Goal: Use online tool/utility: Utilize a website feature to perform a specific function

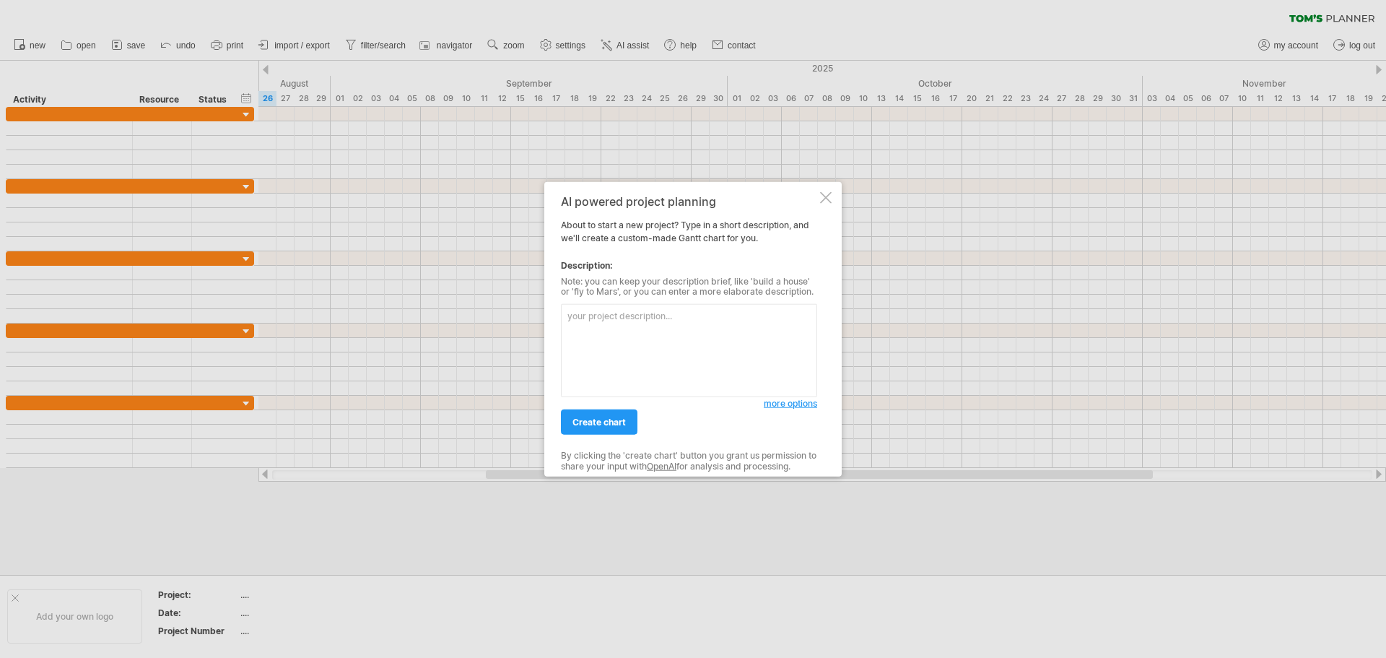
click at [635, 315] on textarea at bounding box center [689, 350] width 256 height 93
click at [609, 423] on span "create chart" at bounding box center [599, 422] width 53 height 11
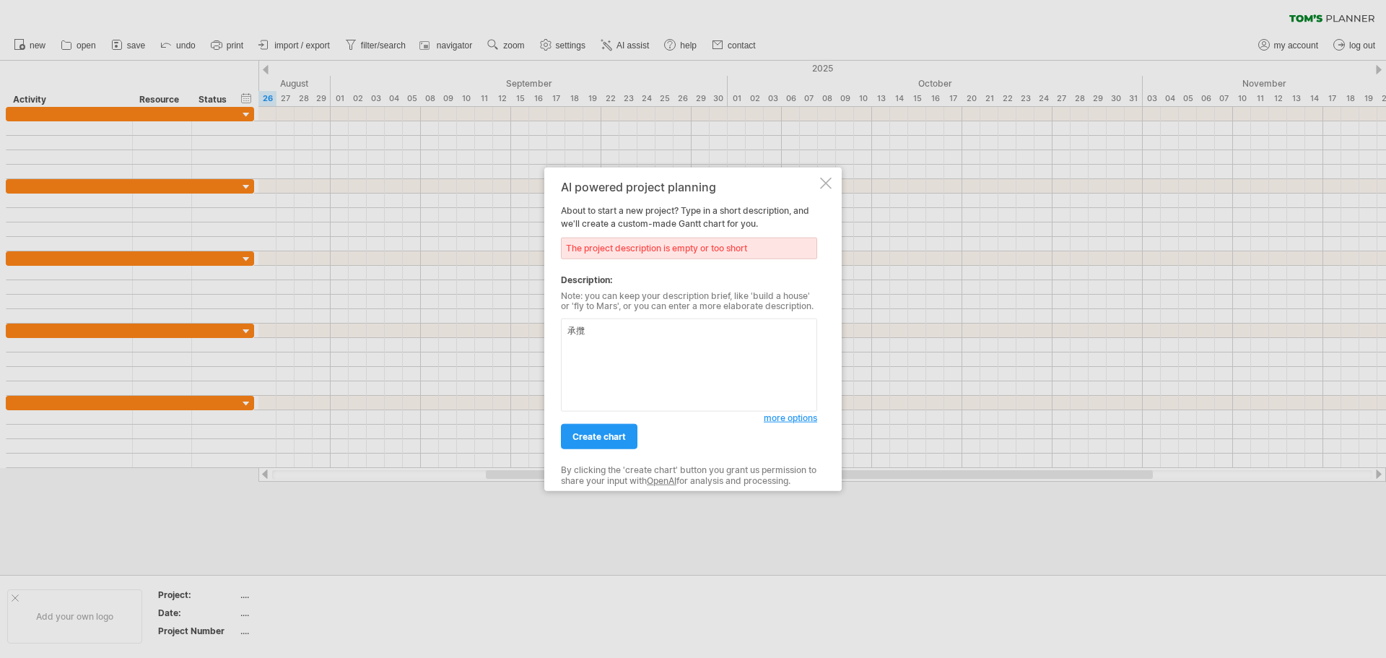
click at [643, 337] on textarea "承攬" at bounding box center [689, 364] width 256 height 93
click at [626, 329] on textarea "承攬" at bounding box center [689, 364] width 256 height 93
click at [625, 443] on link "create chart" at bounding box center [599, 436] width 77 height 25
click at [643, 355] on textarea "承攬區間" at bounding box center [689, 364] width 256 height 93
drag, startPoint x: 638, startPoint y: 337, endPoint x: 588, endPoint y: 332, distance: 50.1
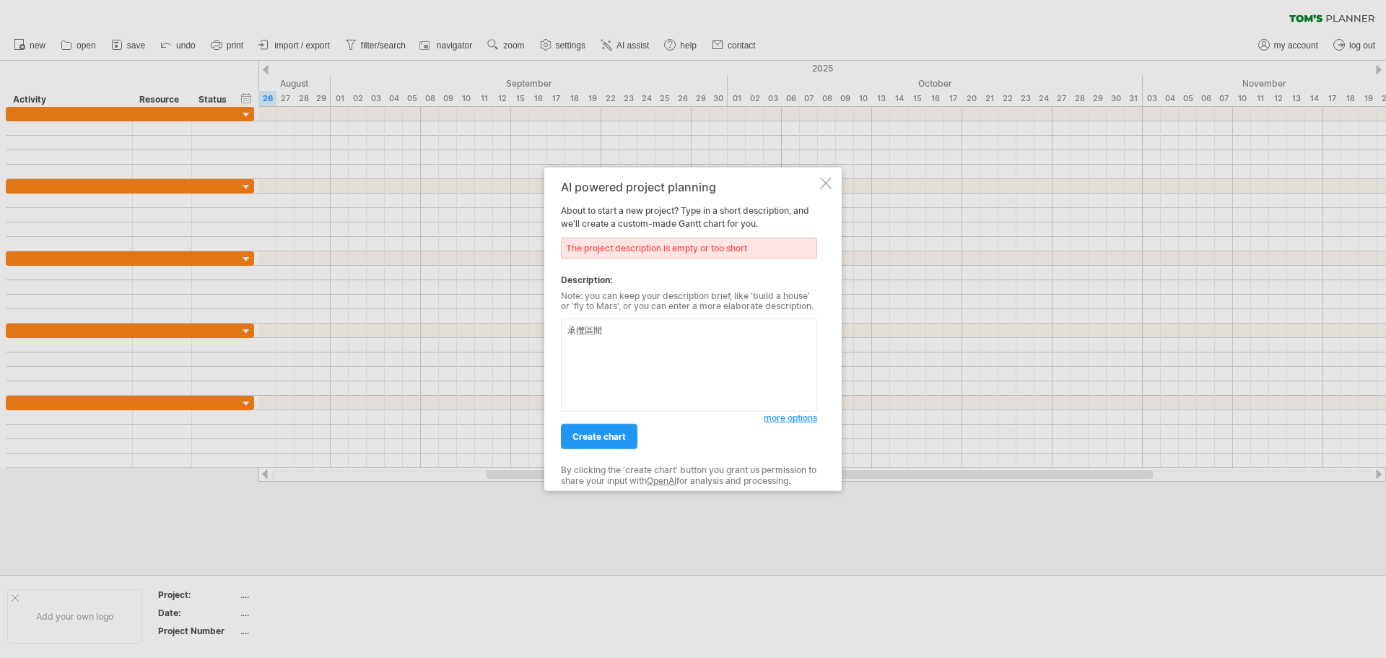
click at [588, 332] on textarea "承攬區間" at bounding box center [689, 364] width 256 height 93
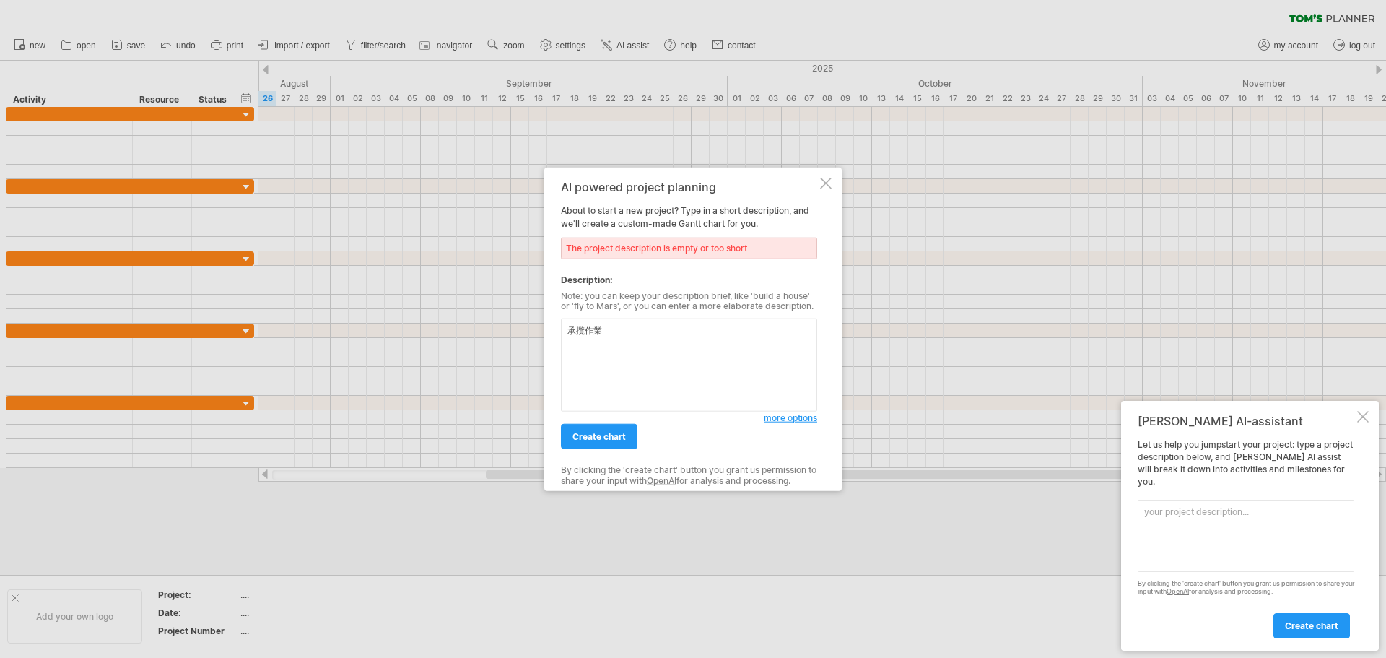
click at [655, 329] on textarea "承攬作業" at bounding box center [689, 364] width 256 height 93
click at [593, 435] on span "create chart" at bounding box center [599, 436] width 53 height 11
click at [635, 340] on textarea "承攬作業" at bounding box center [689, 364] width 256 height 93
drag, startPoint x: 633, startPoint y: 335, endPoint x: 525, endPoint y: 334, distance: 108.3
click at [526, 334] on div "Trying to reach [DOMAIN_NAME] Connected again... 0% clear filter new" at bounding box center [693, 329] width 1386 height 658
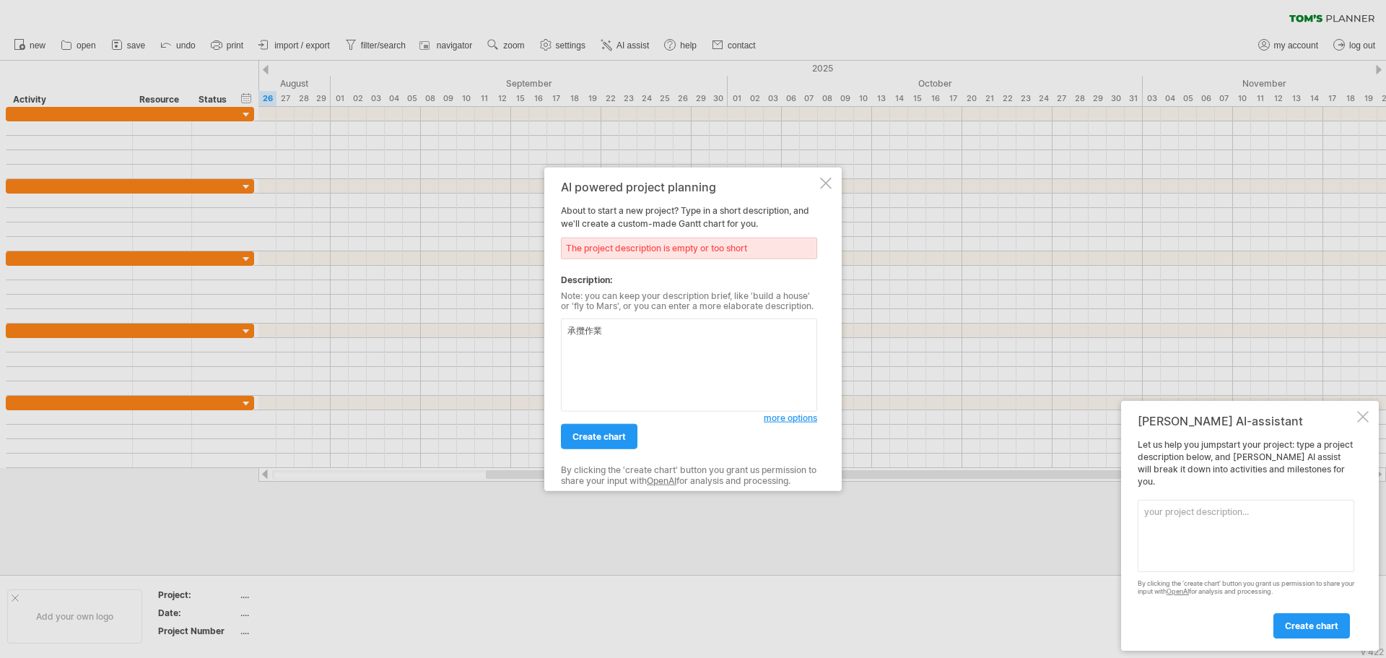
click at [763, 352] on textarea "承攬作業" at bounding box center [689, 364] width 256 height 93
drag, startPoint x: 735, startPoint y: 336, endPoint x: 297, endPoint y: 326, distance: 438.4
click at [297, 326] on div "Trying to reach [DOMAIN_NAME] Connected again... 0% clear filter new" at bounding box center [693, 329] width 1386 height 658
click at [766, 357] on textarea "承攬作業" at bounding box center [689, 364] width 256 height 93
drag, startPoint x: 568, startPoint y: 336, endPoint x: 527, endPoint y: 337, distance: 41.2
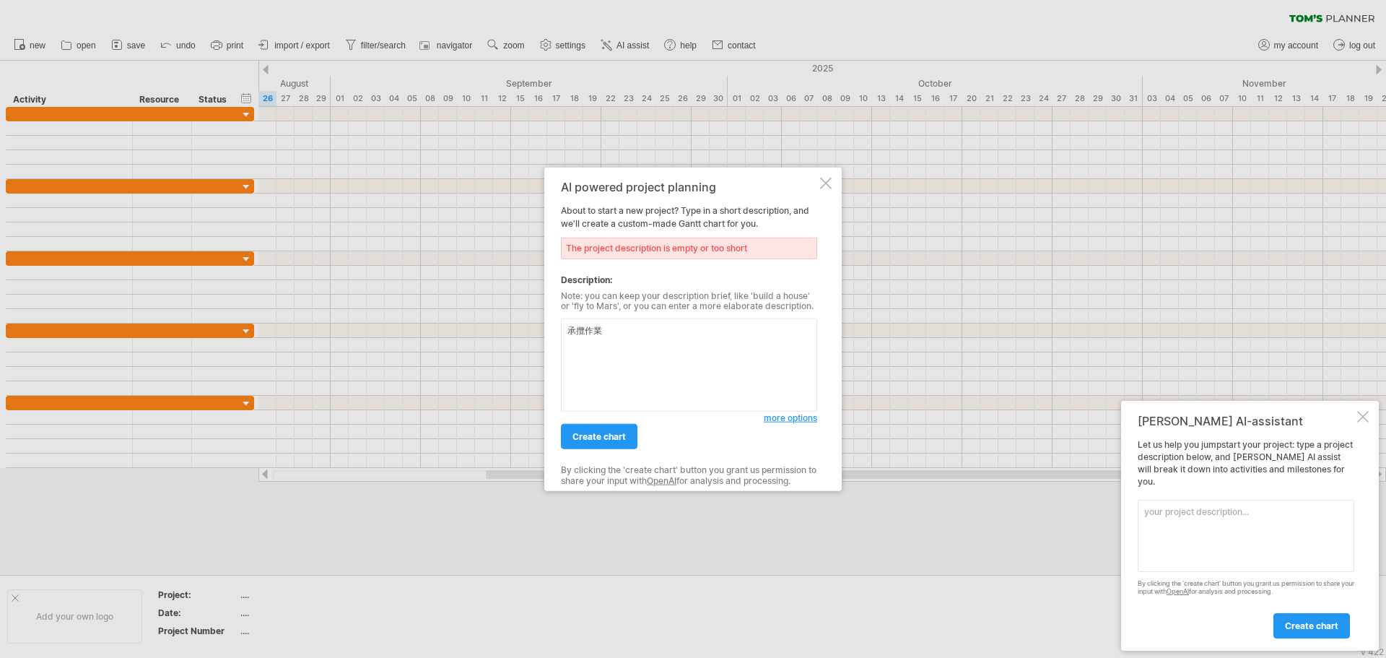
click at [527, 337] on div "Trying to reach [DOMAIN_NAME] Connected again... 0% clear filter new" at bounding box center [693, 329] width 1386 height 658
paste textarea "Subcontractor Management"
type textarea "Subcontractor Management"
click at [615, 435] on span "create chart" at bounding box center [599, 436] width 53 height 11
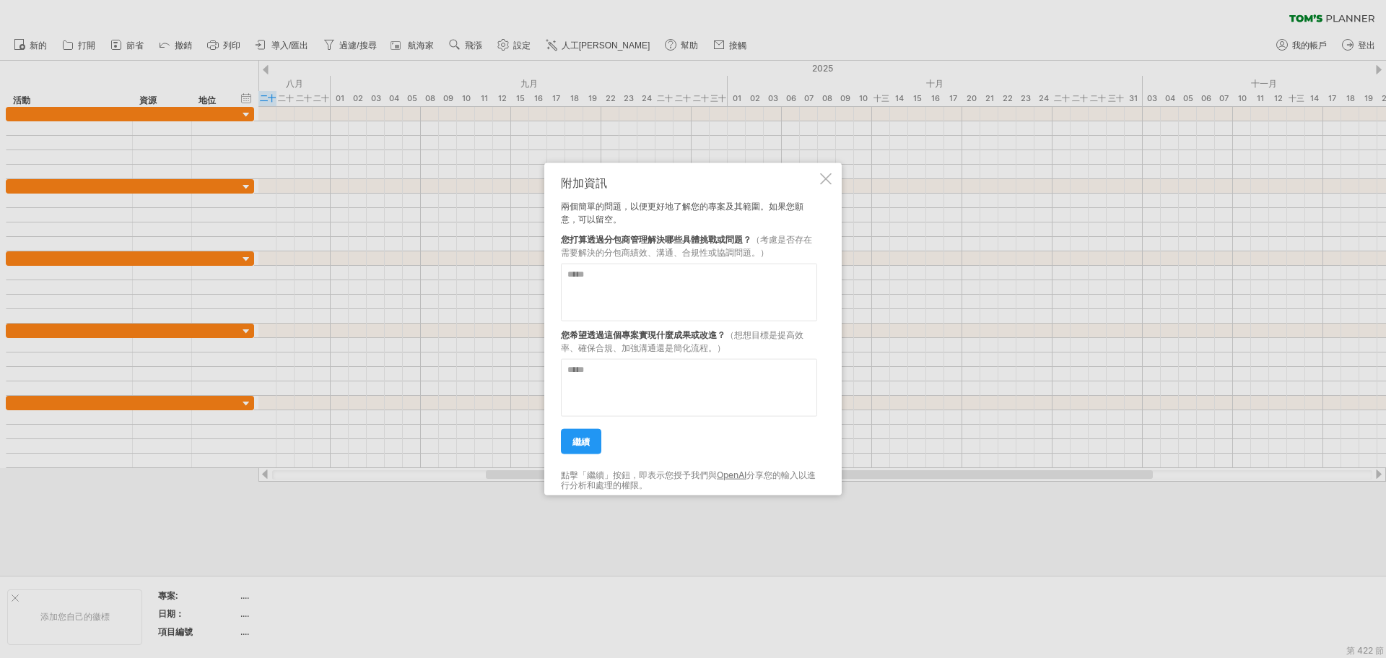
click at [711, 300] on textarea at bounding box center [689, 292] width 256 height 58
click at [586, 440] on font "繼續" at bounding box center [581, 440] width 17 height 11
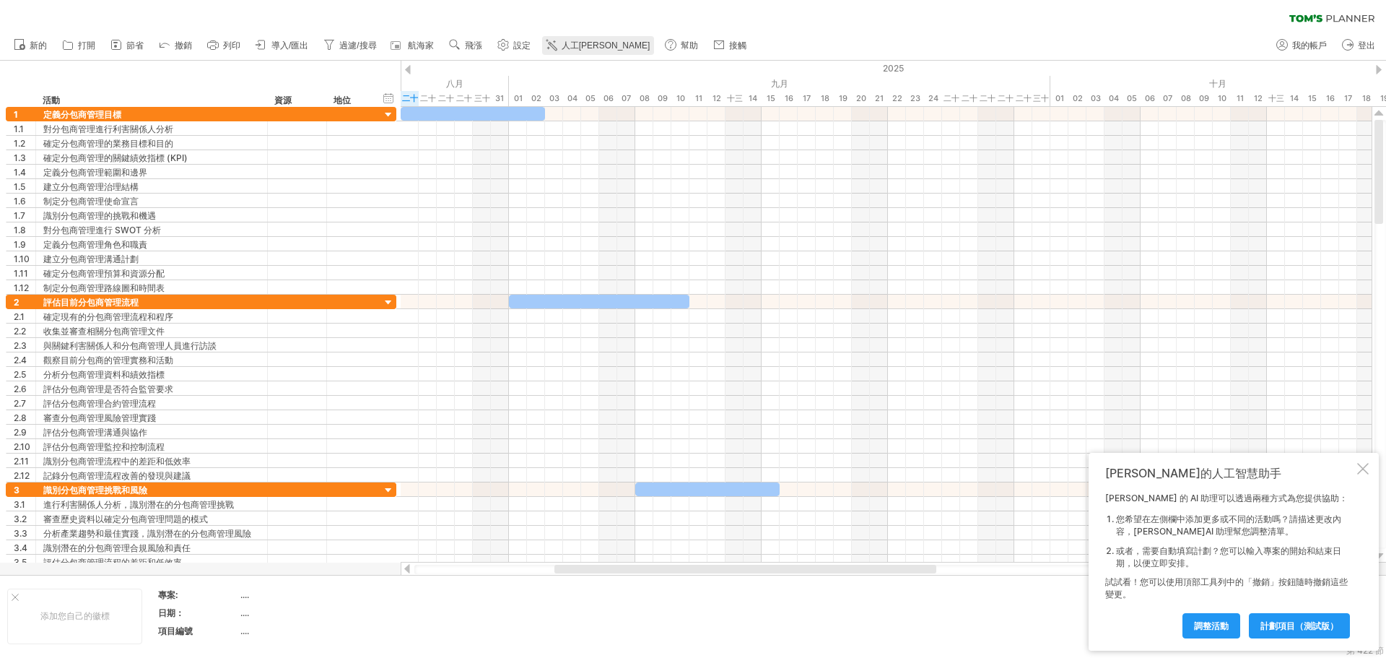
click at [590, 43] on font "人工[PERSON_NAME]" at bounding box center [606, 45] width 89 height 10
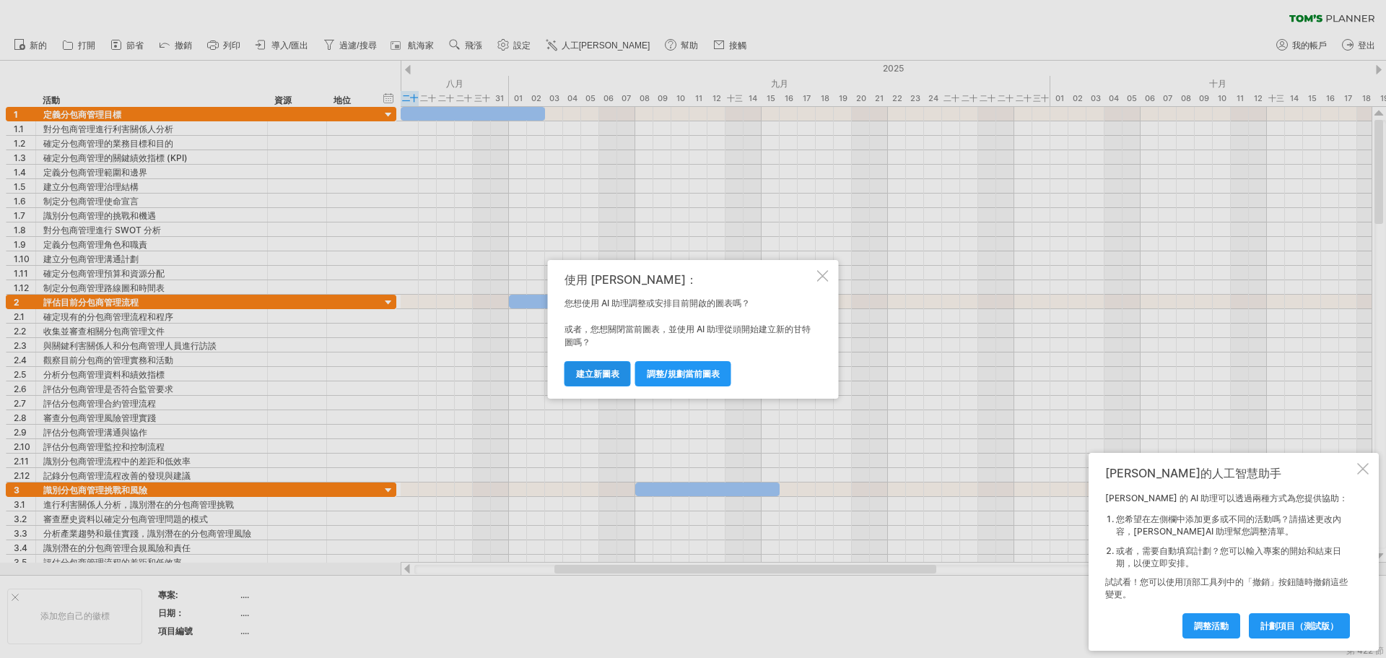
click at [617, 373] on font "建立新圖表" at bounding box center [597, 373] width 43 height 11
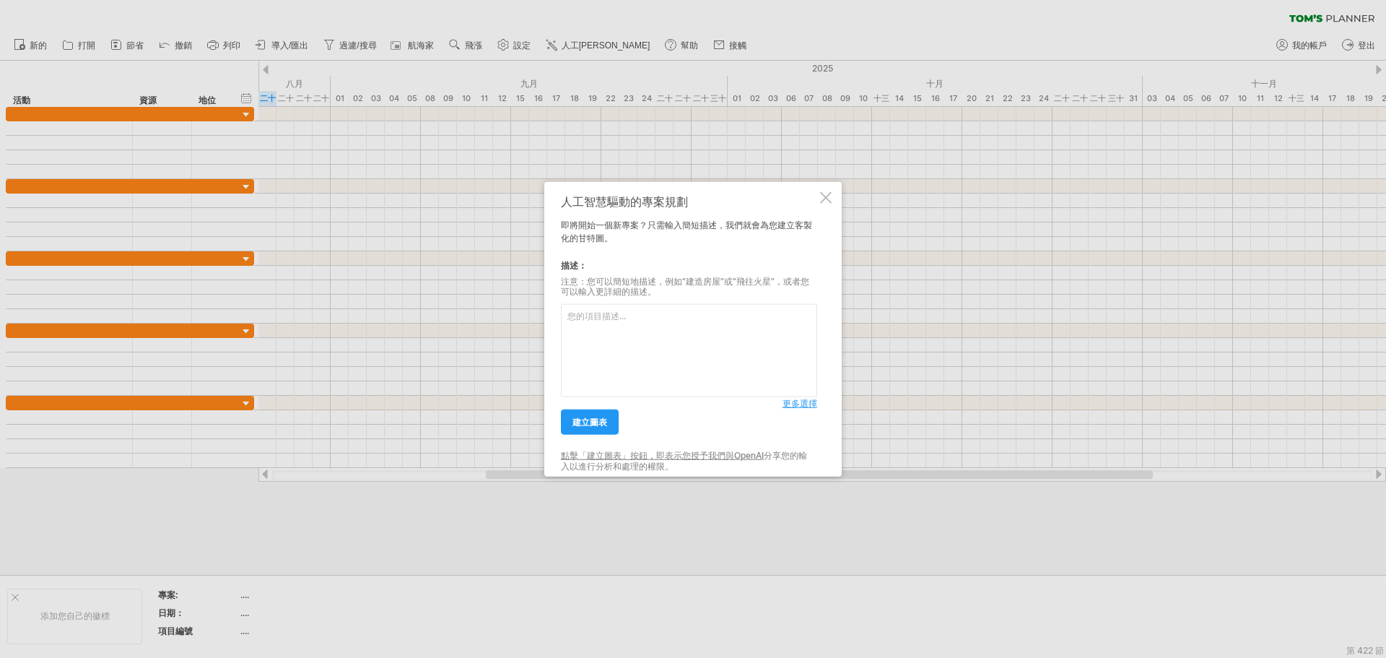
click at [649, 360] on textarea at bounding box center [689, 350] width 256 height 93
type textarea "Subcontractor Management"
click at [609, 417] on link "建立圖表" at bounding box center [590, 421] width 58 height 25
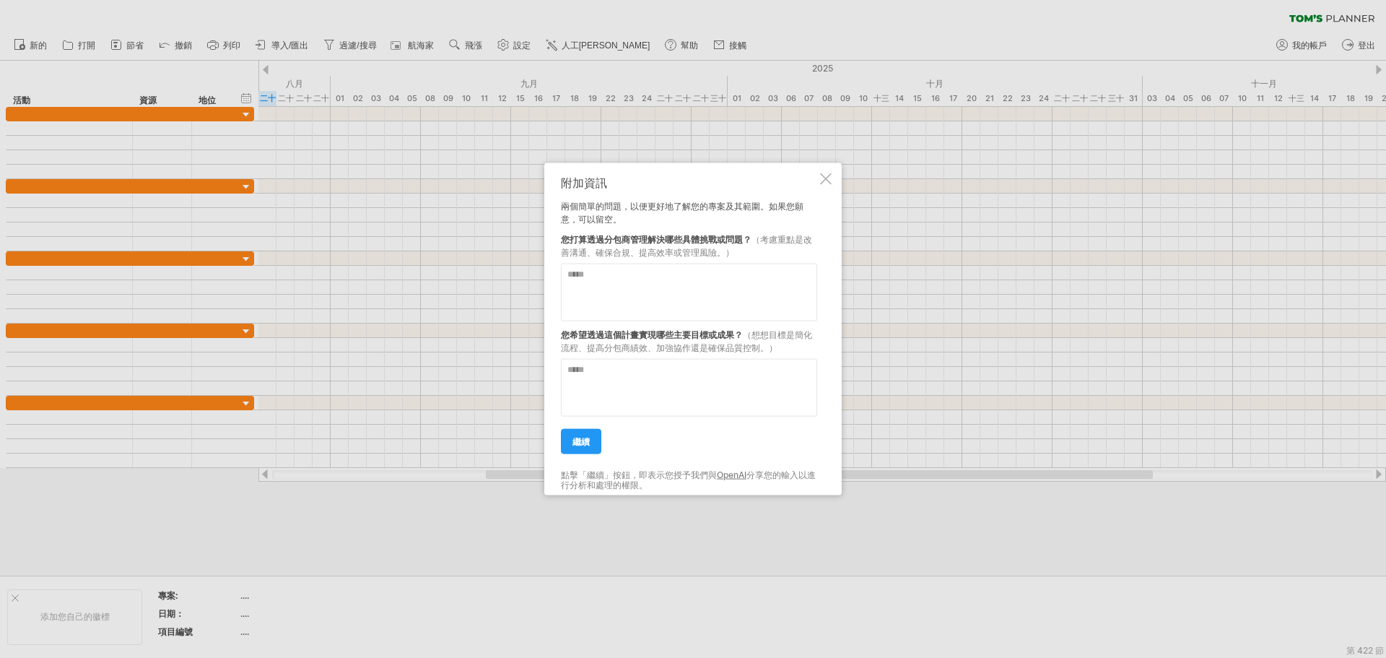
click at [686, 282] on textarea at bounding box center [689, 292] width 256 height 58
click at [652, 288] on textarea at bounding box center [689, 292] width 256 height 58
paste textarea "**********"
click at [604, 279] on textarea "**********" at bounding box center [689, 292] width 256 height 58
drag, startPoint x: 710, startPoint y: 281, endPoint x: 524, endPoint y: 279, distance: 186.3
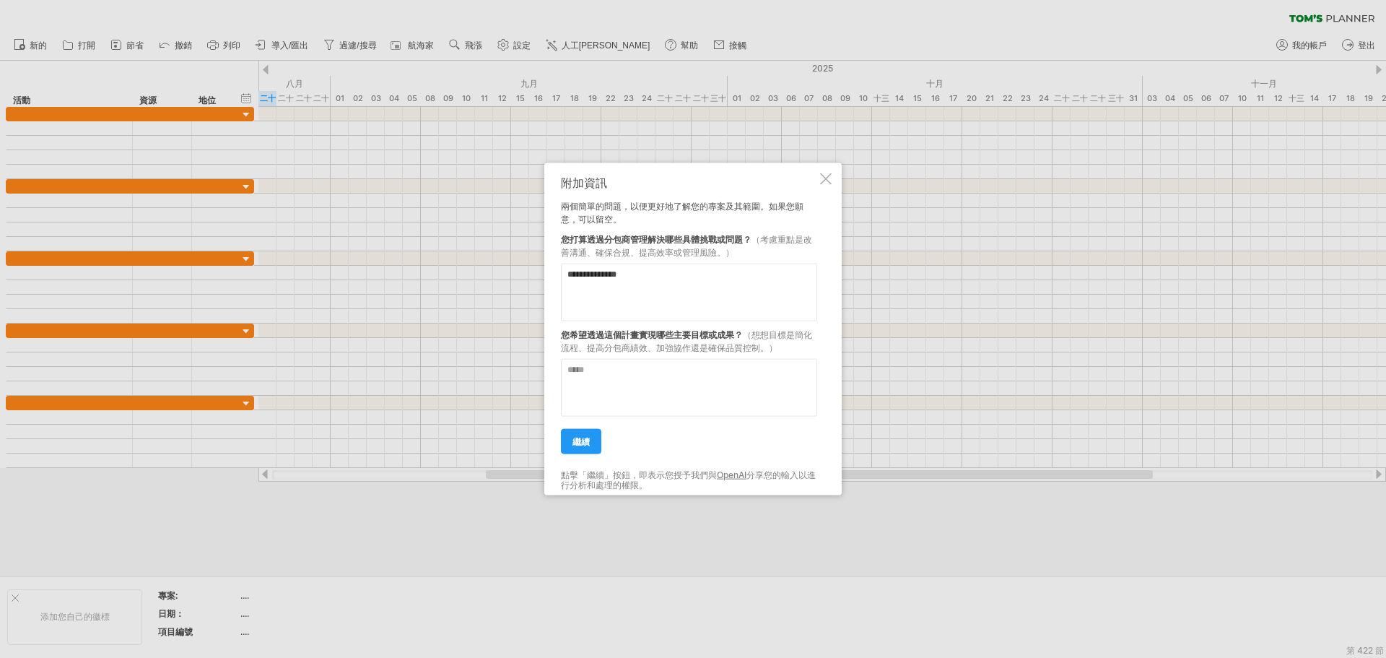
click at [524, 279] on div "嘗試造訪 [DOMAIN_NAME] 再次連接... 0% 清除過濾器 新的" at bounding box center [693, 329] width 1386 height 658
click at [622, 290] on textarea "**********" at bounding box center [689, 292] width 256 height 58
click at [568, 278] on textarea "**********" at bounding box center [689, 292] width 256 height 58
click at [714, 282] on textarea "**********" at bounding box center [689, 292] width 256 height 58
click at [716, 278] on textarea "**********" at bounding box center [689, 292] width 256 height 58
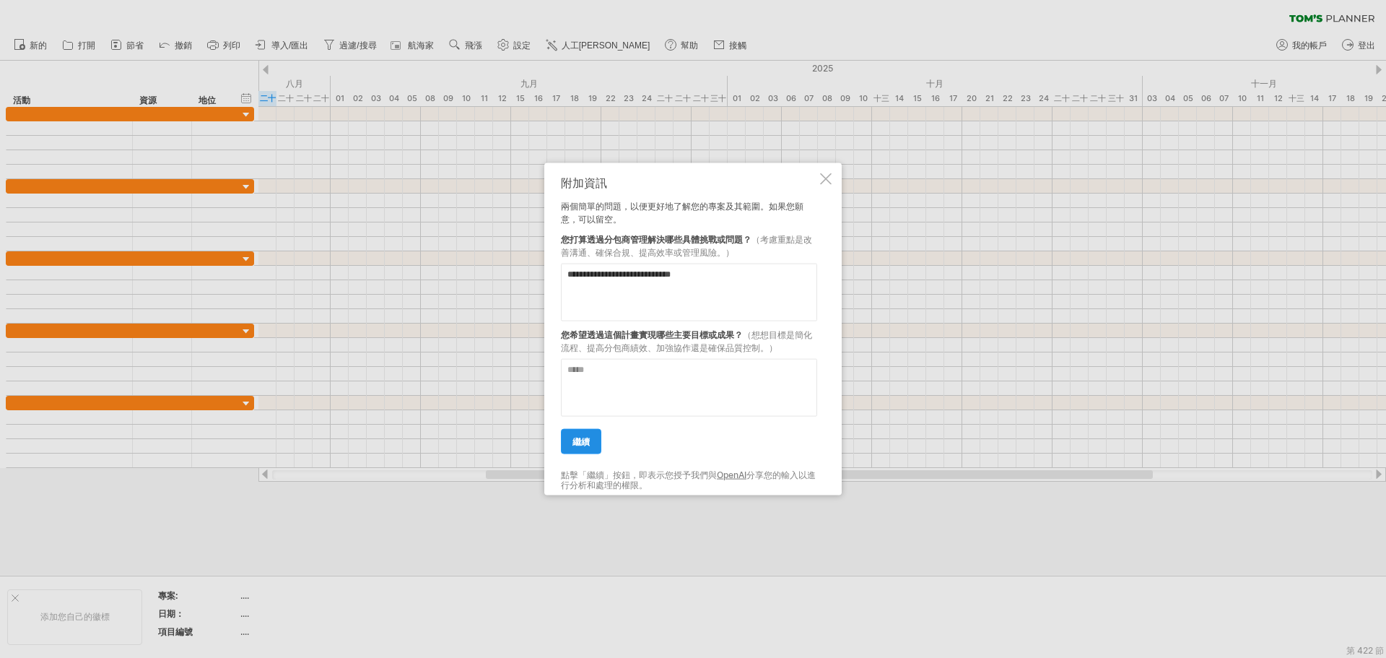
type textarea "**********"
click at [583, 440] on font "繼續" at bounding box center [581, 440] width 17 height 11
